Goal: Task Accomplishment & Management: Use online tool/utility

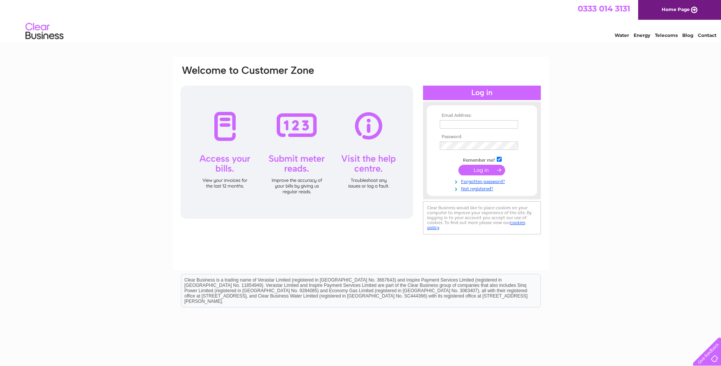
type input "steve.rollo@appliedtorque.co.uk"
click at [479, 170] on input "submit" at bounding box center [481, 170] width 47 height 11
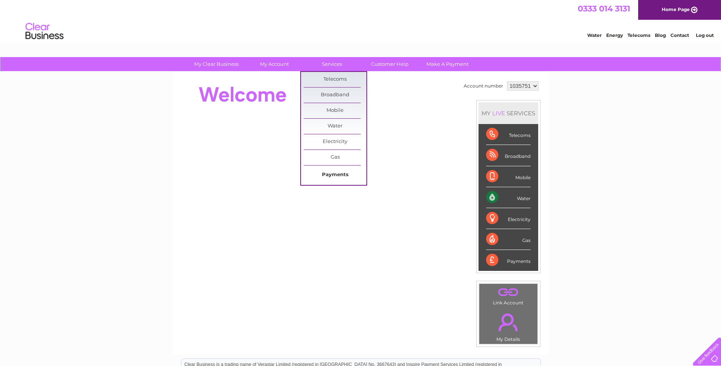
click at [339, 173] on link "Payments" at bounding box center [335, 174] width 63 height 15
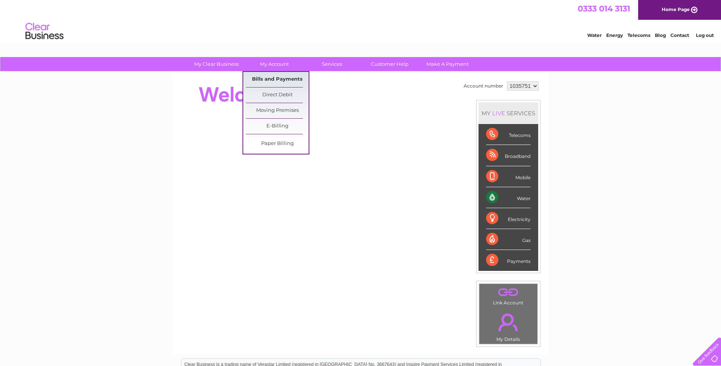
click at [280, 86] on link "Bills and Payments" at bounding box center [277, 79] width 63 height 15
click at [282, 79] on link "Bills and Payments" at bounding box center [277, 79] width 63 height 15
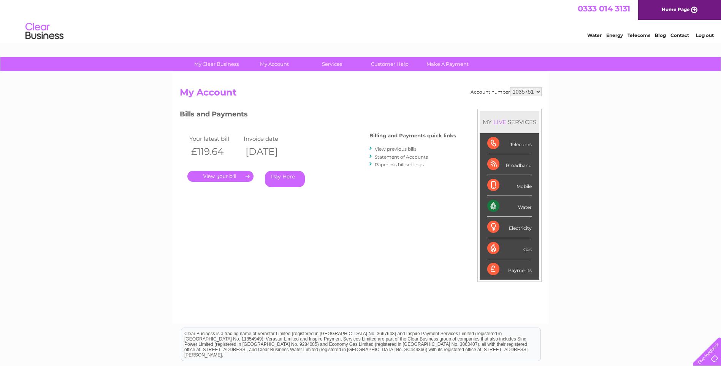
click at [239, 173] on link "." at bounding box center [220, 176] width 66 height 11
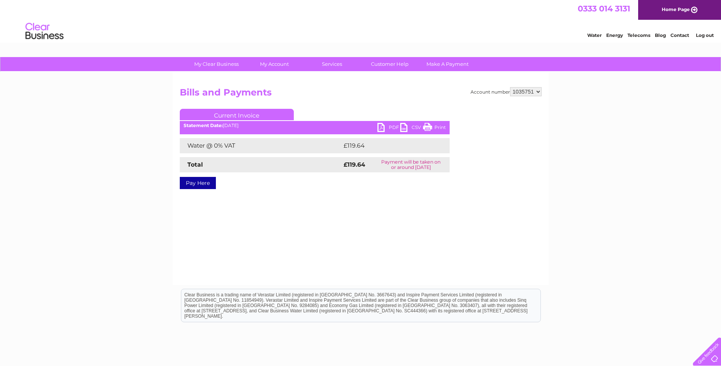
click at [383, 131] on link "PDF" at bounding box center [388, 128] width 23 height 11
click at [380, 125] on link "PDF" at bounding box center [388, 128] width 23 height 11
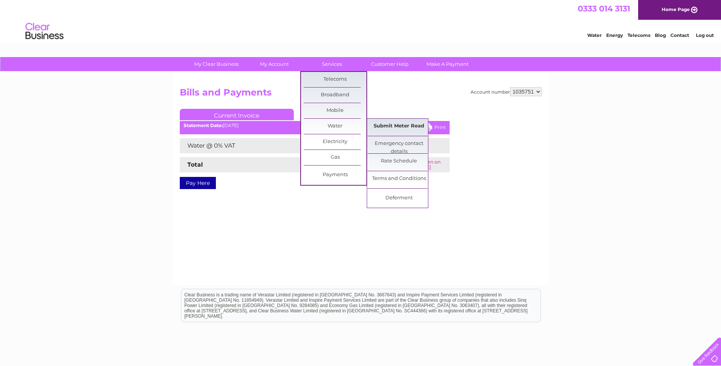
click at [393, 130] on link "Submit Meter Read" at bounding box center [399, 126] width 63 height 15
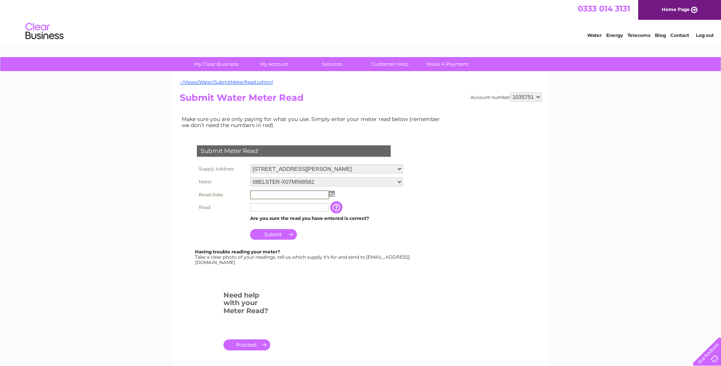
click at [257, 192] on input "text" at bounding box center [289, 194] width 79 height 9
click at [329, 195] on img at bounding box center [331, 193] width 6 height 6
click at [294, 227] on link "3" at bounding box center [293, 227] width 12 height 8
type input "2025/09/03"
click at [287, 205] on input "text" at bounding box center [289, 206] width 79 height 9
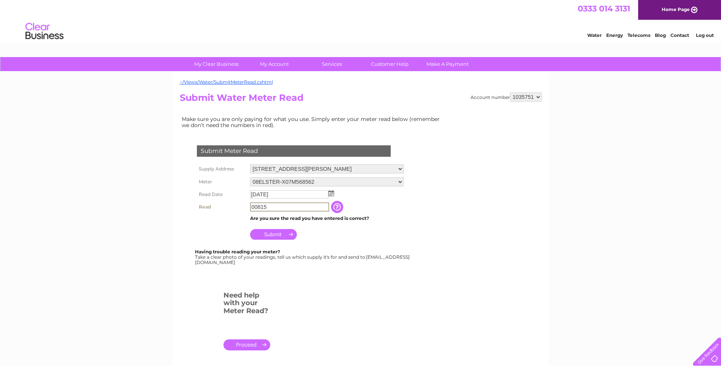
type input "00815"
click at [272, 233] on input "Submit" at bounding box center [273, 234] width 47 height 11
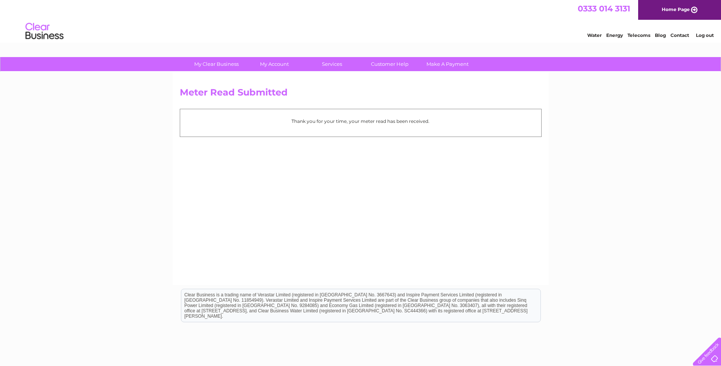
click at [704, 33] on link "Log out" at bounding box center [705, 35] width 18 height 6
